Goal: Find specific page/section: Find specific page/section

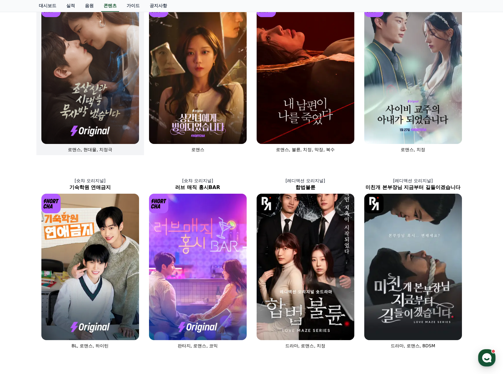
scroll to position [53, 0]
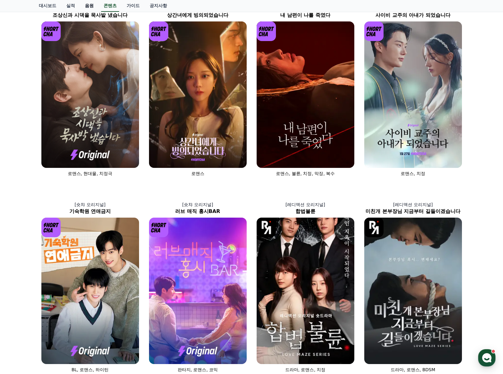
click at [86, 7] on link "음원" at bounding box center [89, 6] width 19 height 12
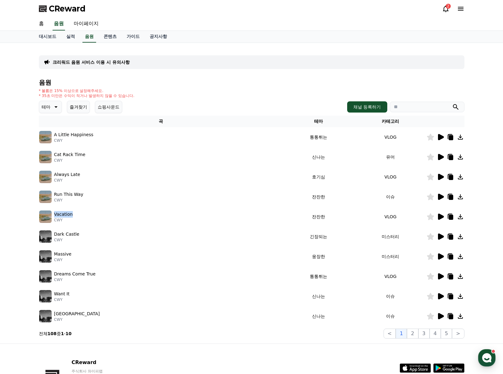
drag, startPoint x: 73, startPoint y: 211, endPoint x: 55, endPoint y: 214, distance: 19.0
click at [55, 214] on div "Vacation CWY" at bounding box center [160, 216] width 243 height 12
copy p "Vacation"
